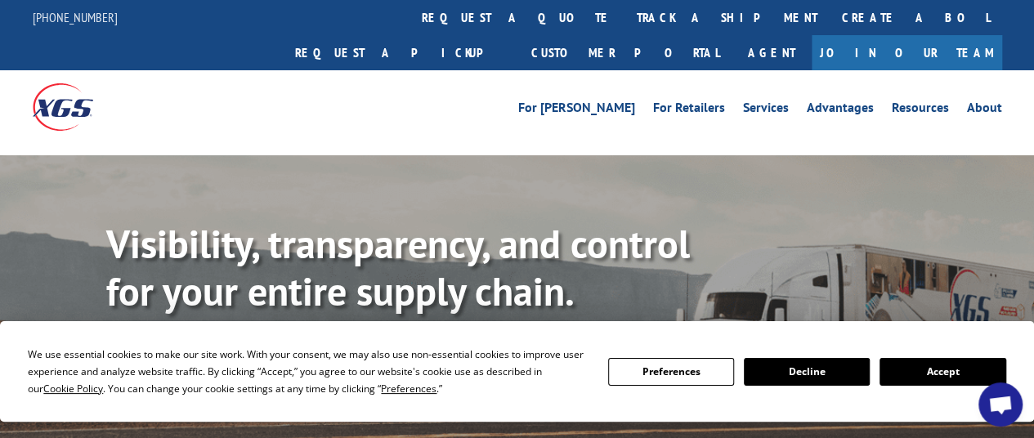
click at [147, 87] on div at bounding box center [154, 106] width 243 height 73
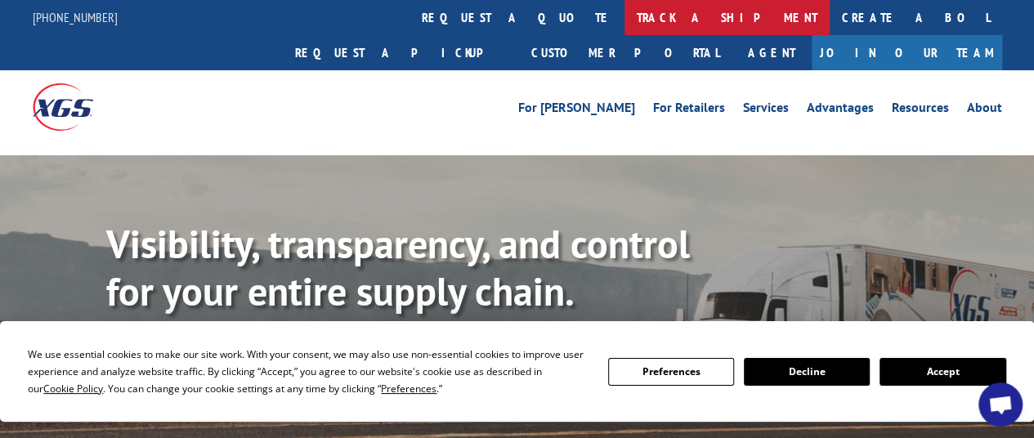
click at [625, 13] on link "track a shipment" at bounding box center [727, 17] width 205 height 35
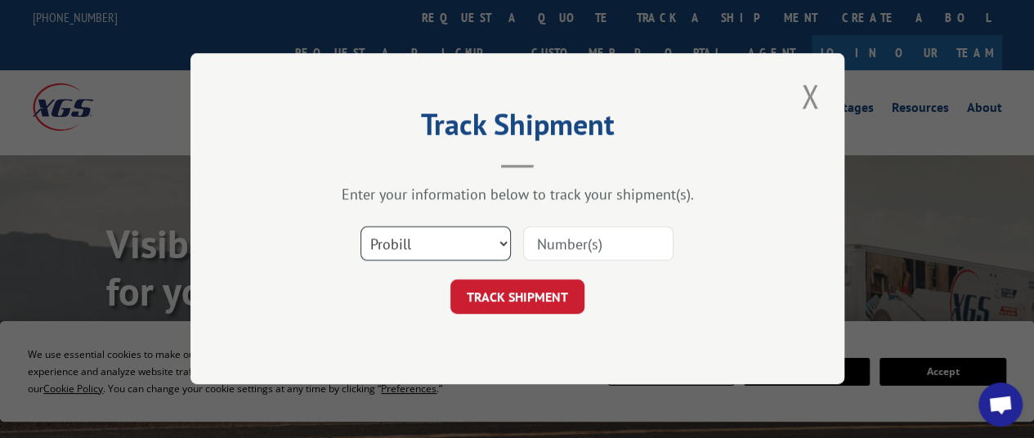
click at [505, 240] on select "Select category... Probill BOL PO" at bounding box center [436, 244] width 150 height 34
select select "bol"
click at [361, 227] on select "Select category... Probill BOL PO" at bounding box center [436, 244] width 150 height 34
click at [444, 327] on div "Track Shipment Enter your information below to track your shipment(s). Select c…" at bounding box center [517, 218] width 654 height 331
click at [554, 241] on input at bounding box center [598, 244] width 150 height 34
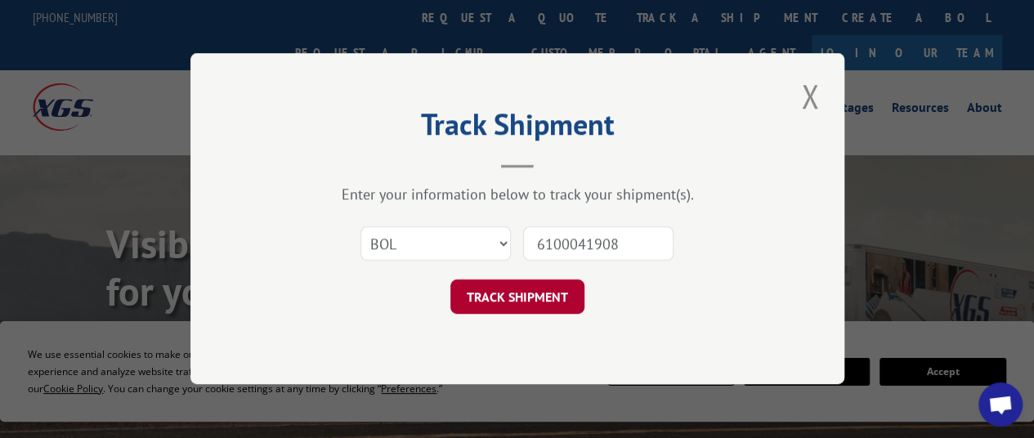
type input "6100041908"
drag, startPoint x: 505, startPoint y: 293, endPoint x: 481, endPoint y: 295, distance: 24.6
click at [481, 295] on button "TRACK SHIPMENT" at bounding box center [517, 297] width 134 height 34
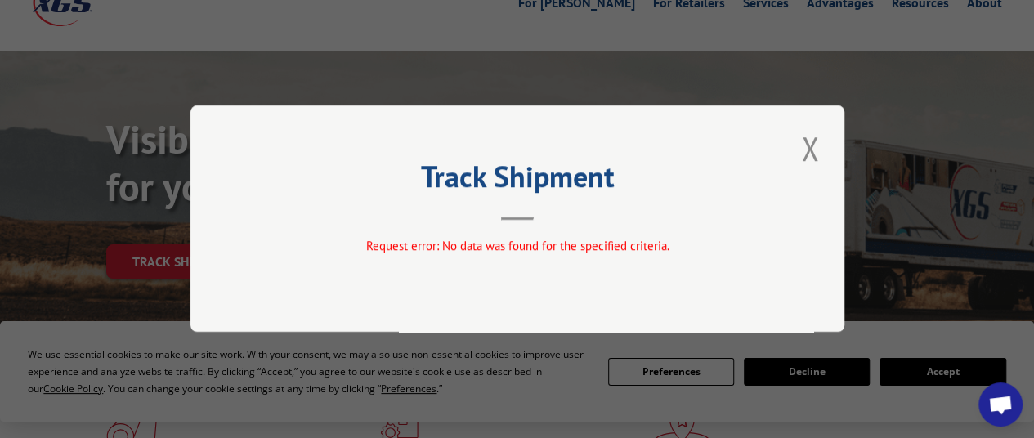
scroll to position [104, 0]
click at [812, 151] on button "Close modal" at bounding box center [810, 148] width 28 height 45
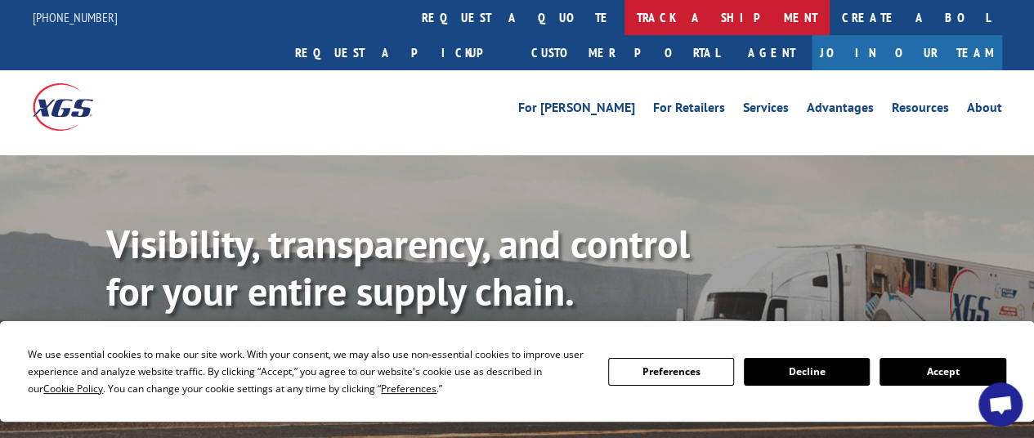
click at [625, 11] on link "track a shipment" at bounding box center [727, 17] width 205 height 35
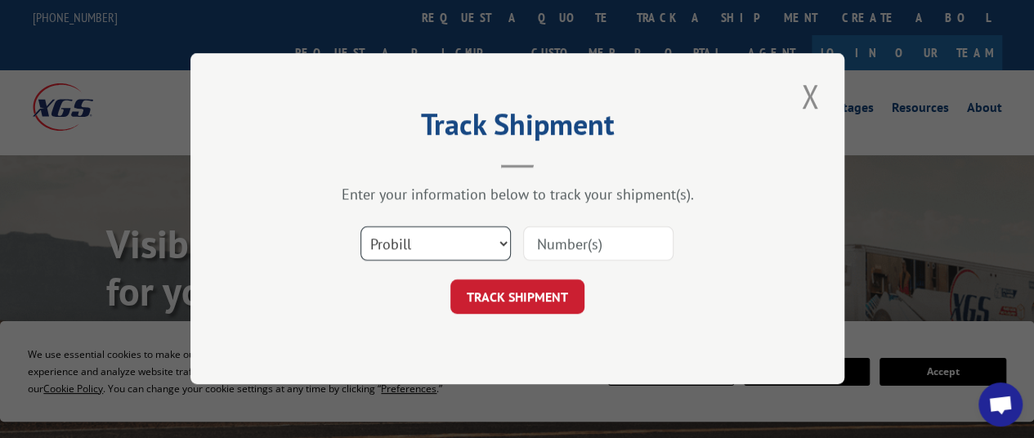
click at [502, 241] on select "Select category... Probill BOL PO" at bounding box center [436, 244] width 150 height 34
select select "bol"
click at [361, 227] on select "Select category... Probill BOL PO" at bounding box center [436, 244] width 150 height 34
click at [567, 246] on input at bounding box center [598, 244] width 150 height 34
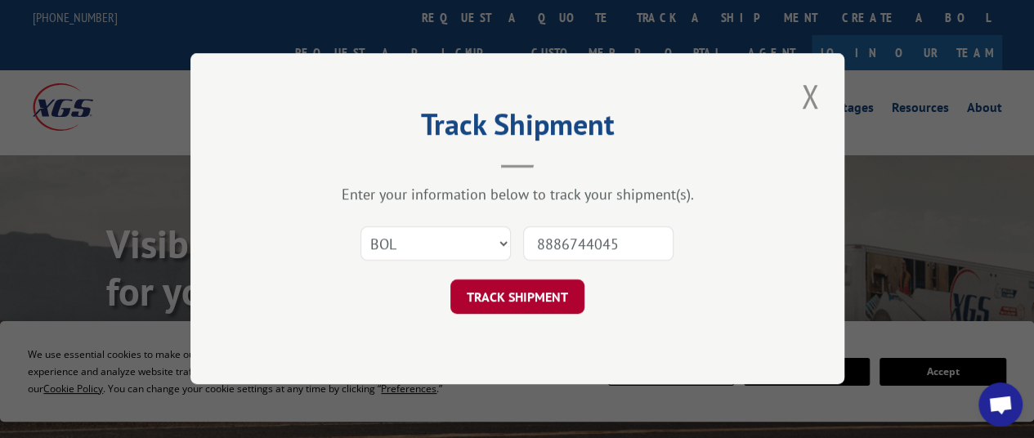
type input "8886744045"
click at [516, 298] on button "TRACK SHIPMENT" at bounding box center [517, 297] width 134 height 34
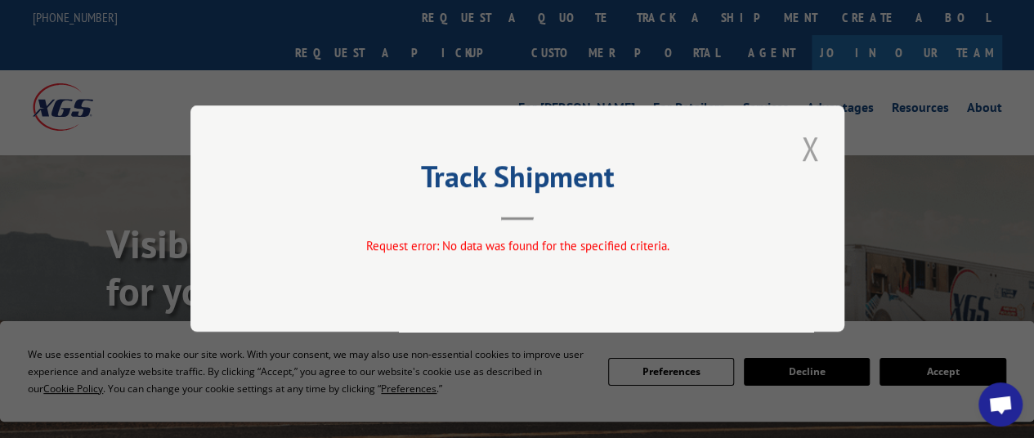
click at [807, 147] on button "Close modal" at bounding box center [810, 148] width 28 height 45
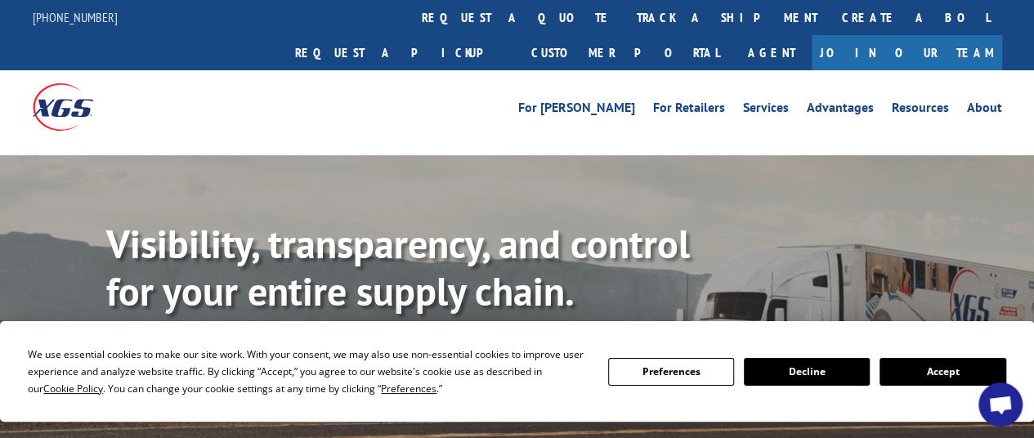
drag, startPoint x: 807, startPoint y: 147, endPoint x: 466, endPoint y: 168, distance: 341.5
click at [466, 168] on div "Visibility, transparency, and control for your entire supply chain. Track shipm…" at bounding box center [517, 323] width 1034 height 336
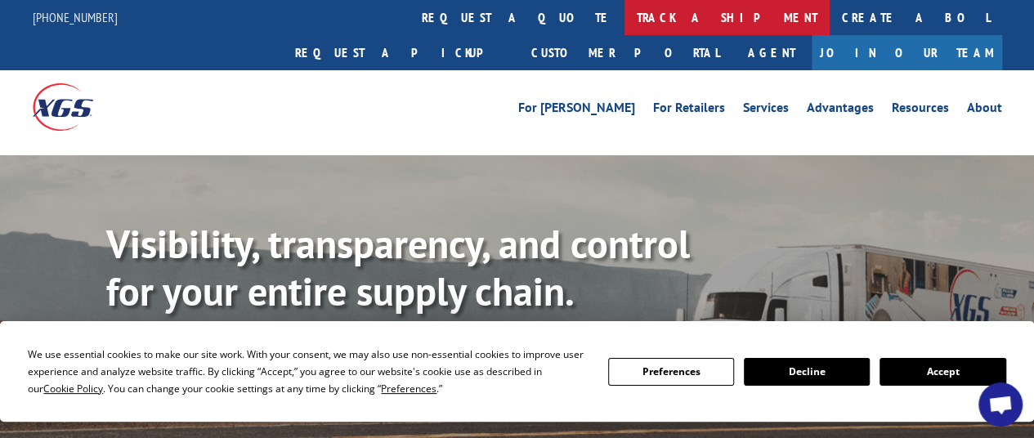
click at [625, 14] on link "track a shipment" at bounding box center [727, 17] width 205 height 35
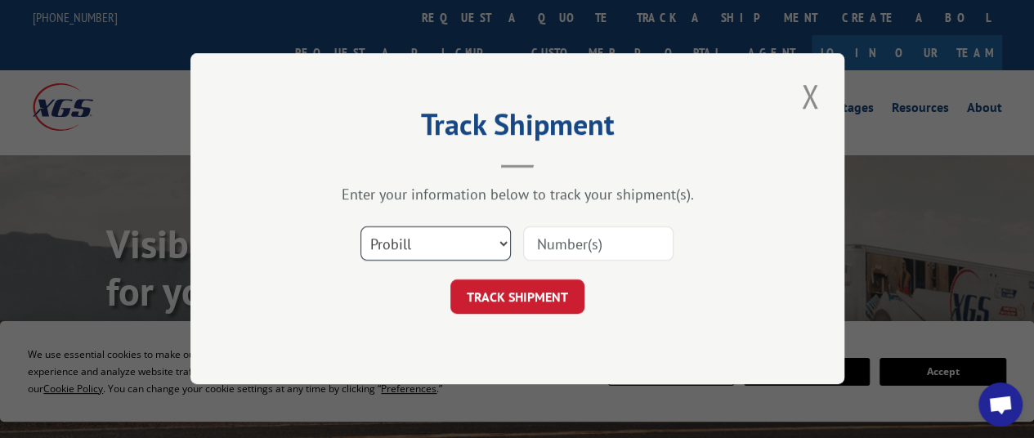
click at [500, 241] on select "Select category... Probill BOL PO" at bounding box center [436, 244] width 150 height 34
select select "po"
click at [361, 227] on select "Select category... Probill BOL PO" at bounding box center [436, 244] width 150 height 34
click at [549, 244] on input at bounding box center [598, 244] width 150 height 34
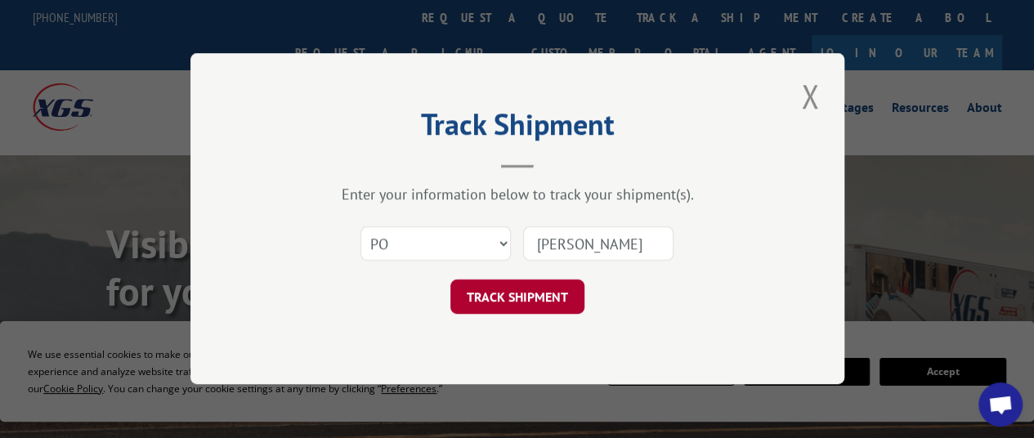
type input "[PERSON_NAME]"
click at [526, 290] on button "TRACK SHIPMENT" at bounding box center [517, 297] width 134 height 34
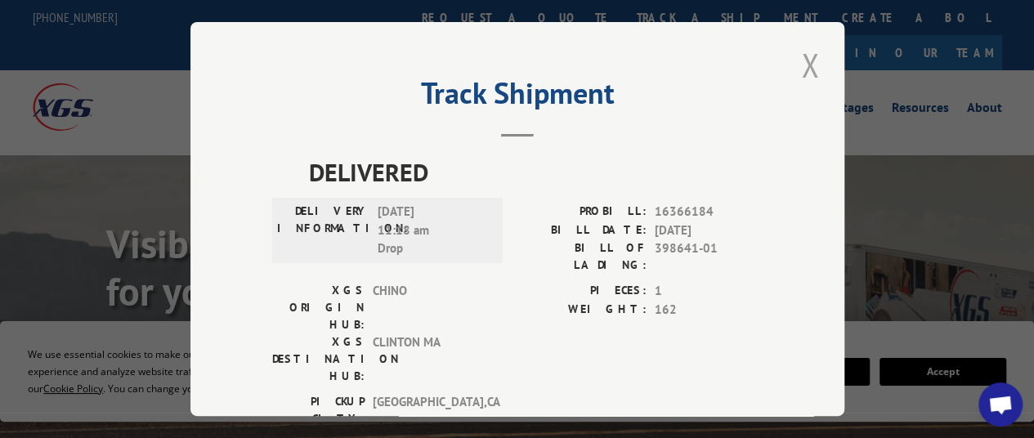
click at [801, 58] on button "Close modal" at bounding box center [810, 65] width 28 height 45
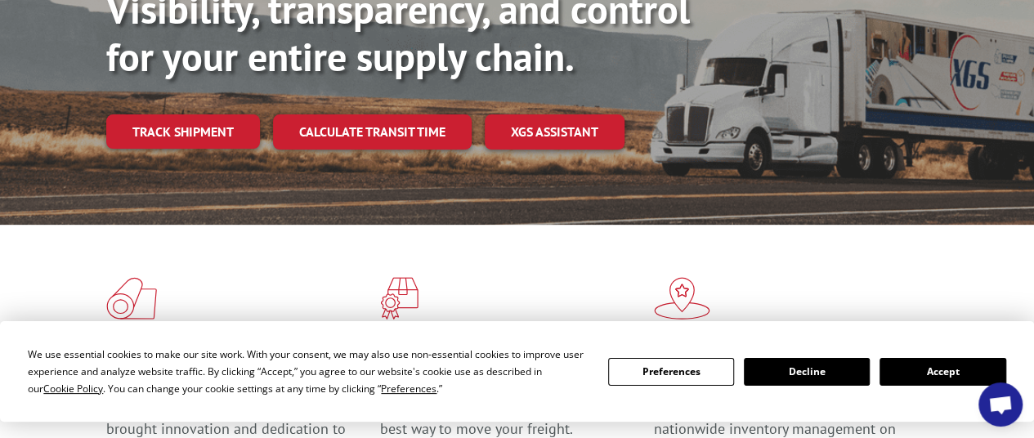
scroll to position [235, 0]
